Goal: Register for event/course

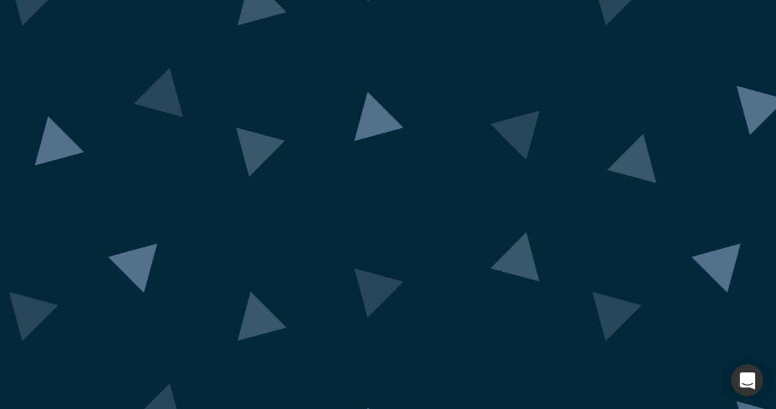
scroll to position [126, 0]
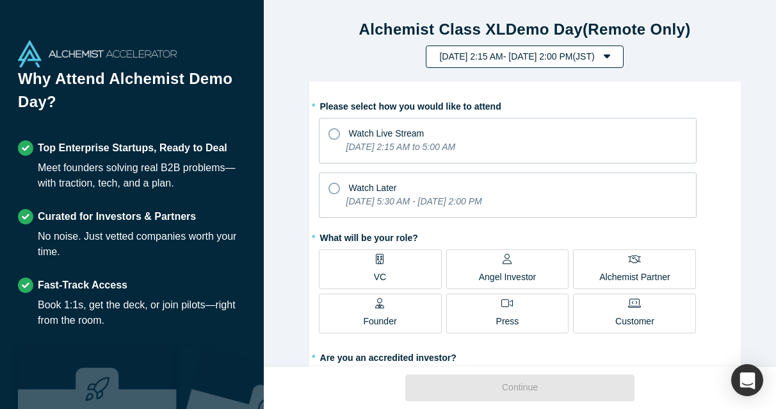
click at [623, 59] on button "[DATE] 2:15 AM - [DATE] 2:00 PM ( JST )" at bounding box center [524, 56] width 197 height 22
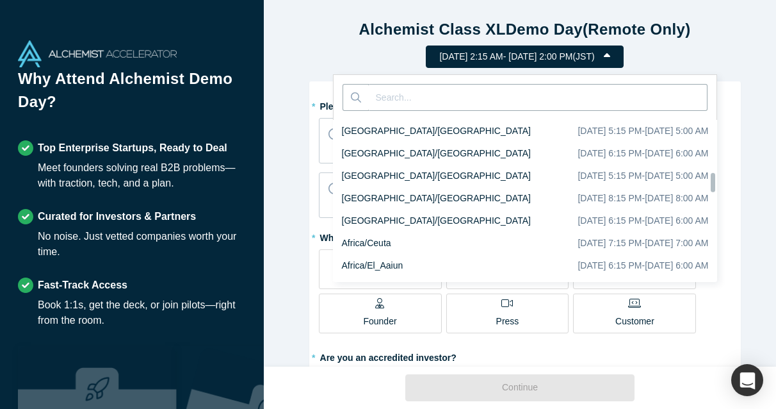
scroll to position [4752, 0]
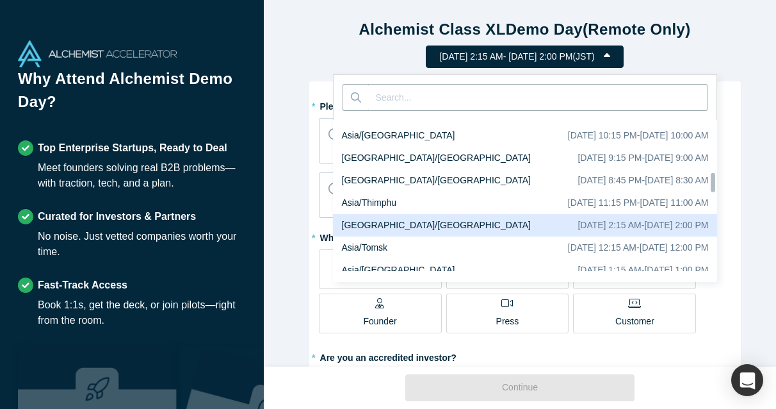
click at [307, 54] on div "[DATE] 2:15 AM - [DATE] 2:00 PM ( JST ) [GEOGRAPHIC_DATA]/[GEOGRAPHIC_DATA] [DA…" at bounding box center [525, 56] width 504 height 22
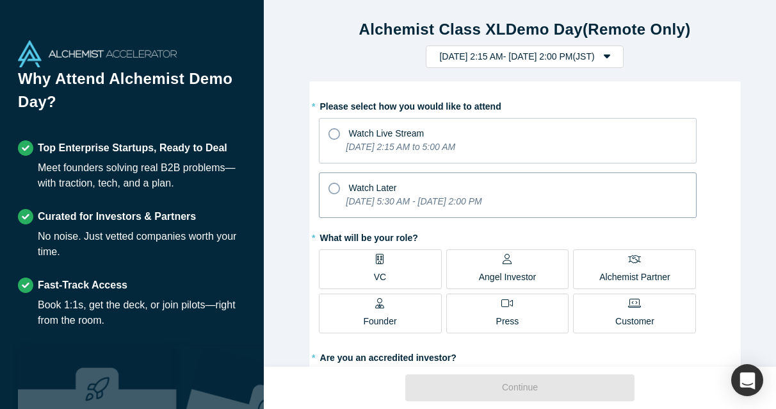
click at [360, 189] on span "Watch Later" at bounding box center [373, 188] width 48 height 10
click at [0, 0] on input "Watch Later [DATE] 5:30 AM - [DATE] 2:00 PM" at bounding box center [0, 0] width 0 height 0
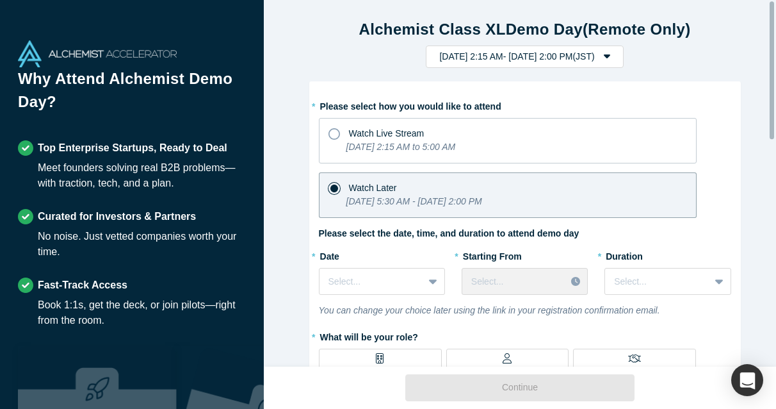
scroll to position [64, 0]
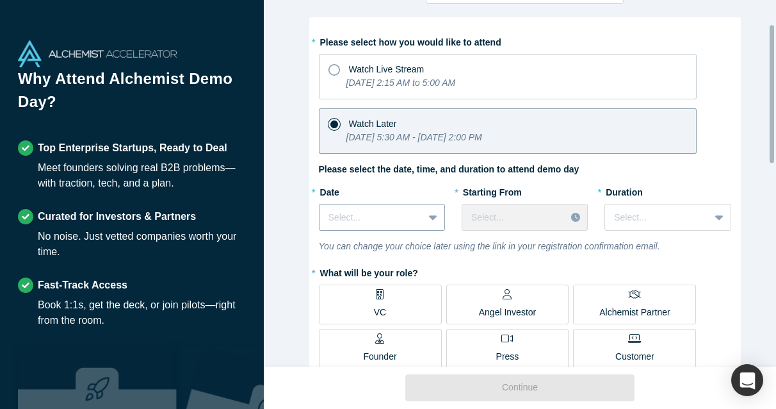
click at [354, 214] on div at bounding box center [372, 217] width 86 height 16
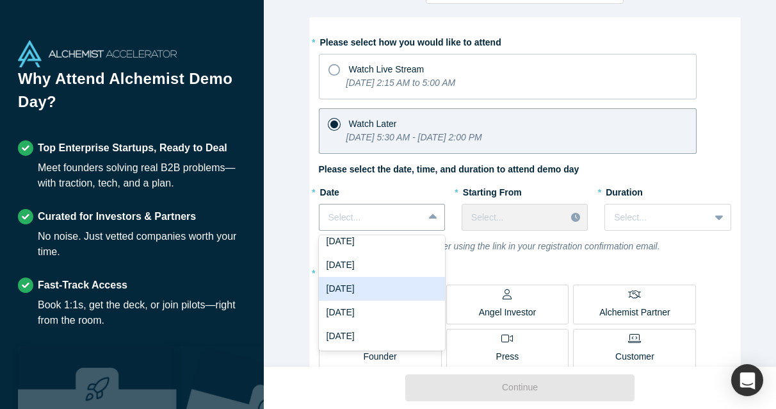
scroll to position [0, 0]
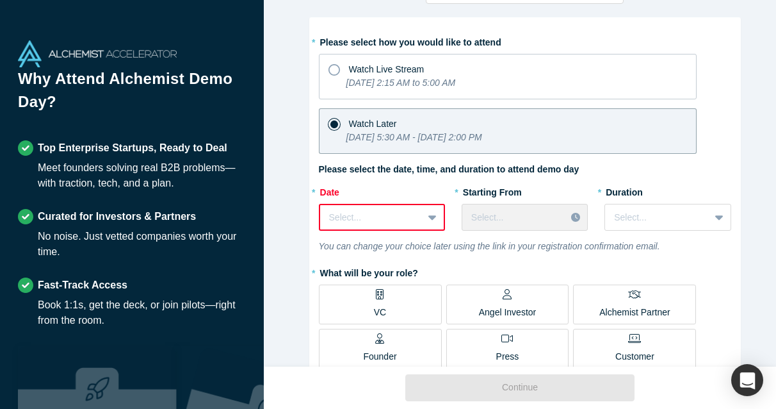
click at [288, 241] on div "Alchemist Class XL Demo Day (Remote Only) [DATE] 2:15 AM - [DATE] 2:00 PM ( JST…" at bounding box center [525, 188] width 522 height 376
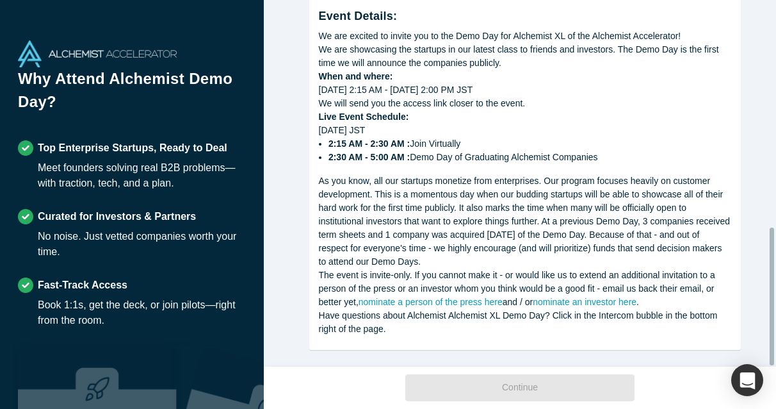
scroll to position [605, 0]
click at [501, 190] on div "As you know, all our startups monetize from enterprises. Our program focuses he…" at bounding box center [525, 221] width 412 height 94
